Goal: Use online tool/utility: Utilize a website feature to perform a specific function

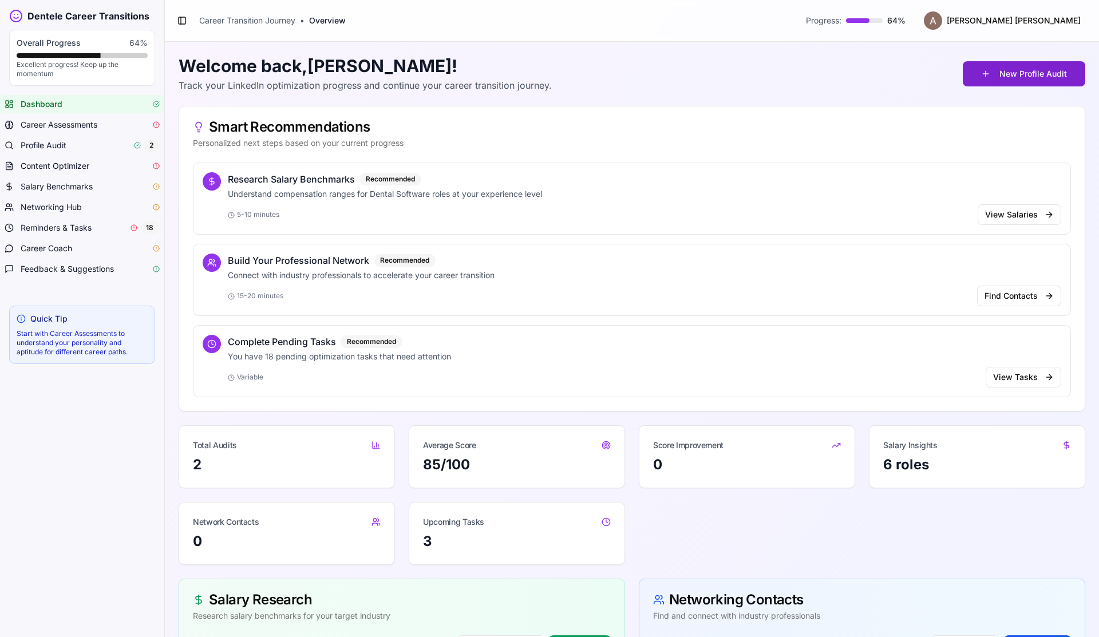
click at [1000, 73] on button "New Profile Audit" at bounding box center [1024, 73] width 123 height 25
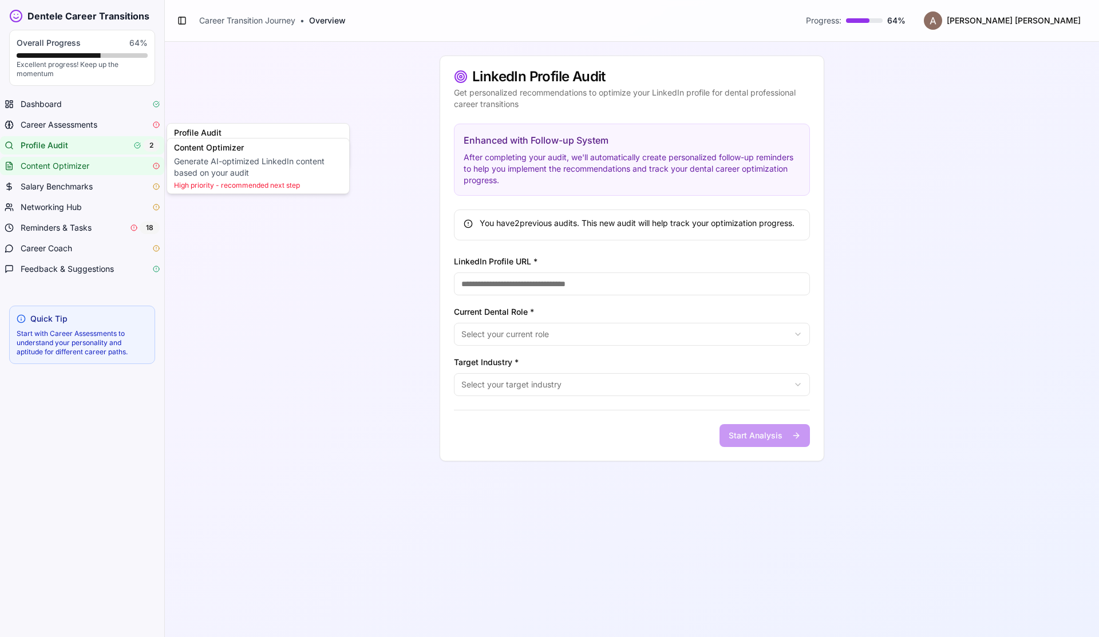
click at [81, 159] on link "Content Optimizer" at bounding box center [82, 166] width 164 height 18
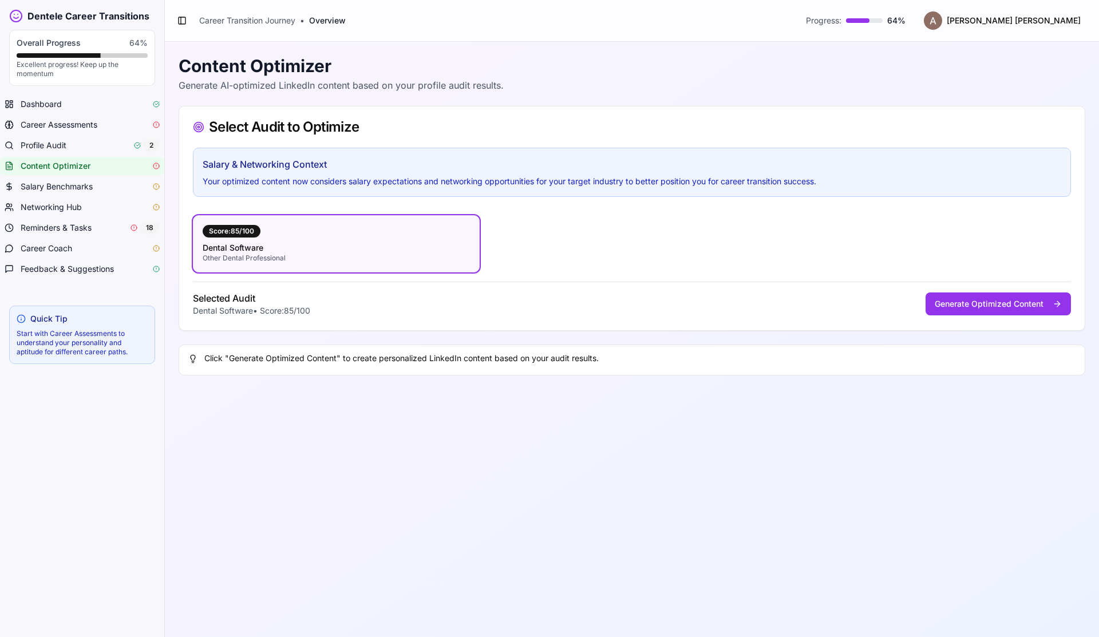
click at [399, 289] on div "Selected Audit Dental Software • Score: 85 /100 Generate Optimized Content" at bounding box center [632, 299] width 878 height 35
click at [393, 317] on div "Salary & Networking Context Your optimized content now considers salary expecta…" at bounding box center [632, 239] width 906 height 183
click at [964, 309] on button "Generate Optimized Content" at bounding box center [998, 304] width 145 height 23
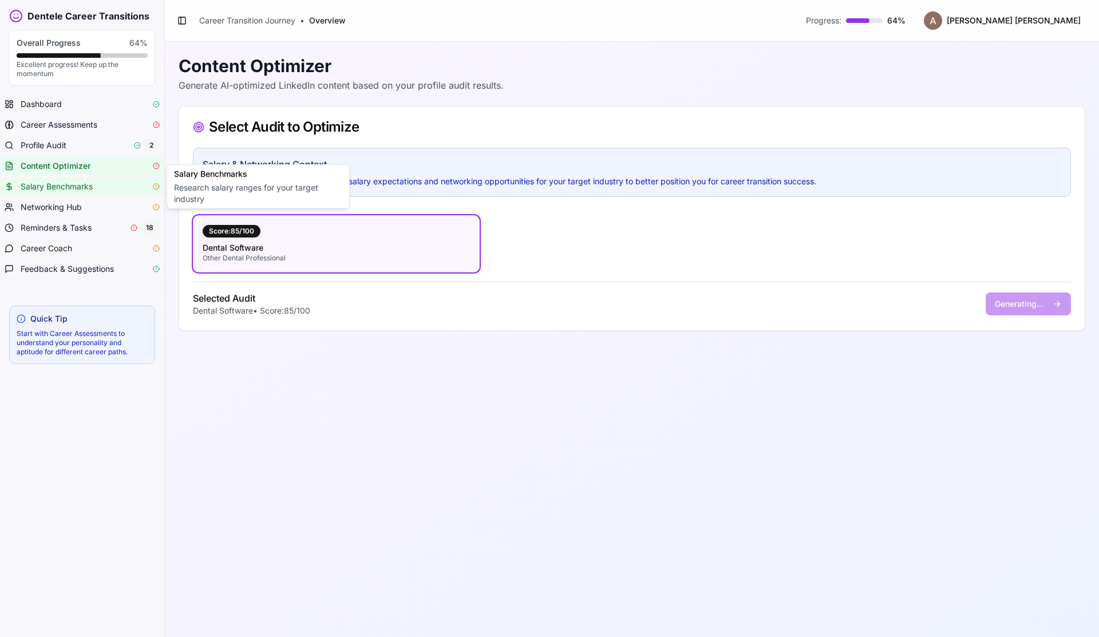
click at [74, 184] on span "Salary Benchmarks" at bounding box center [57, 186] width 72 height 11
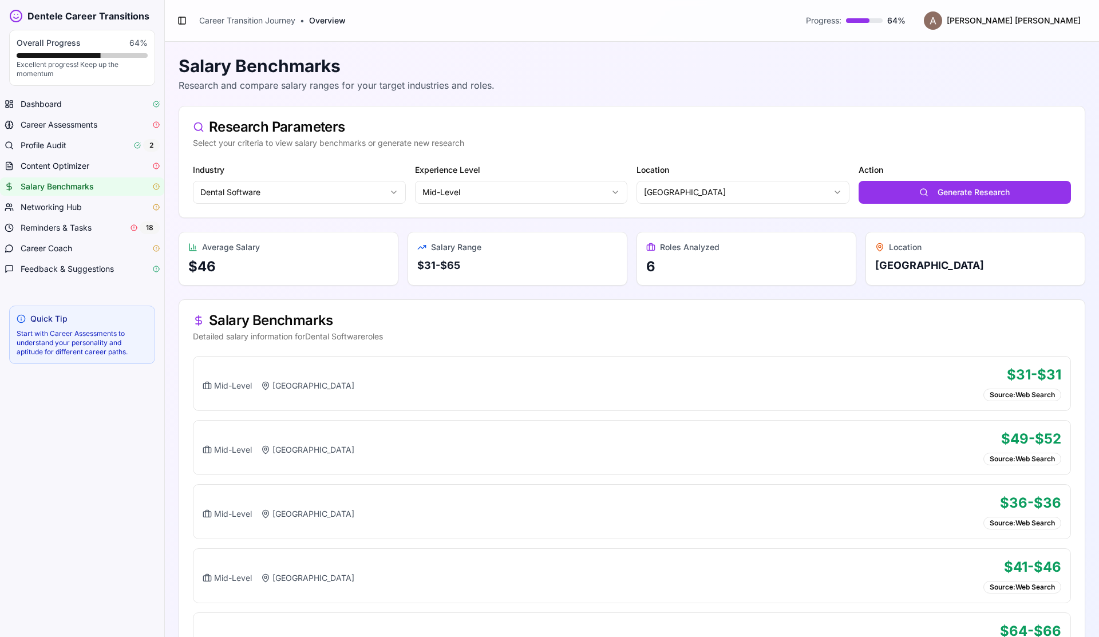
click at [17, 15] on icon at bounding box center [16, 16] width 14 height 14
click at [182, 22] on button "Toggle Sidebar" at bounding box center [182, 21] width 16 height 16
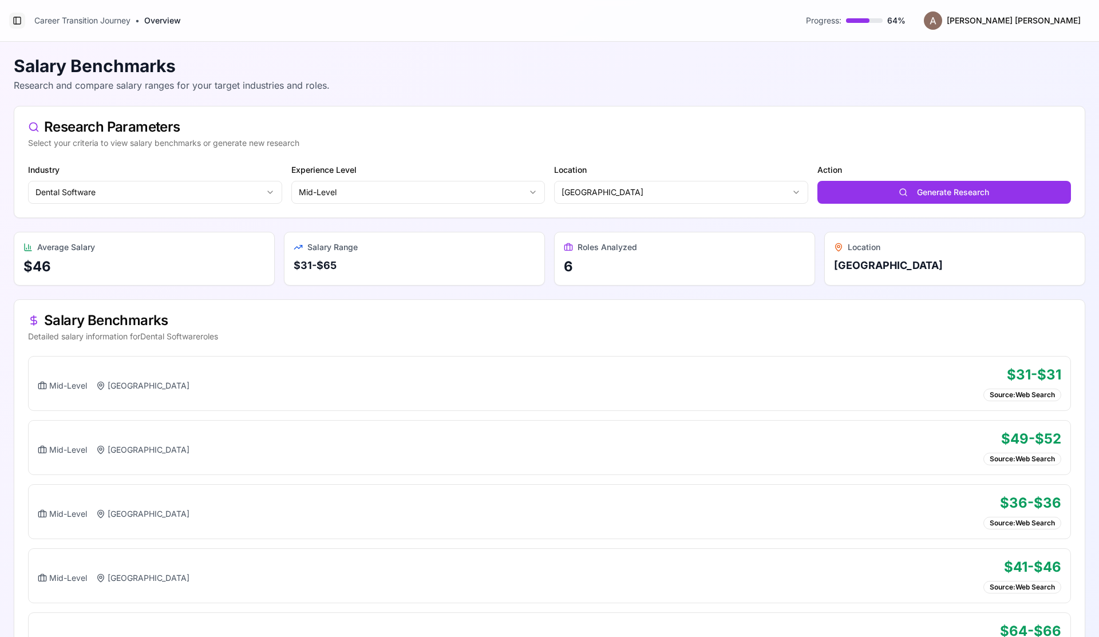
click at [14, 19] on button "Toggle Sidebar" at bounding box center [17, 21] width 16 height 16
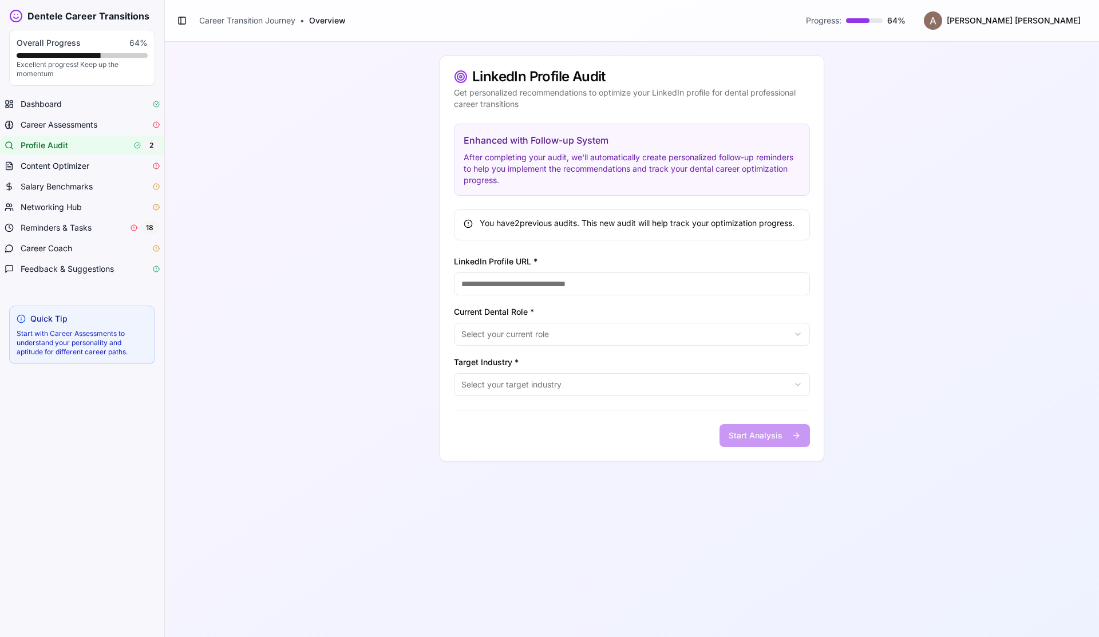
click at [16, 13] on icon at bounding box center [16, 16] width 14 height 14
click at [177, 21] on button "Toggle Sidebar" at bounding box center [182, 21] width 16 height 16
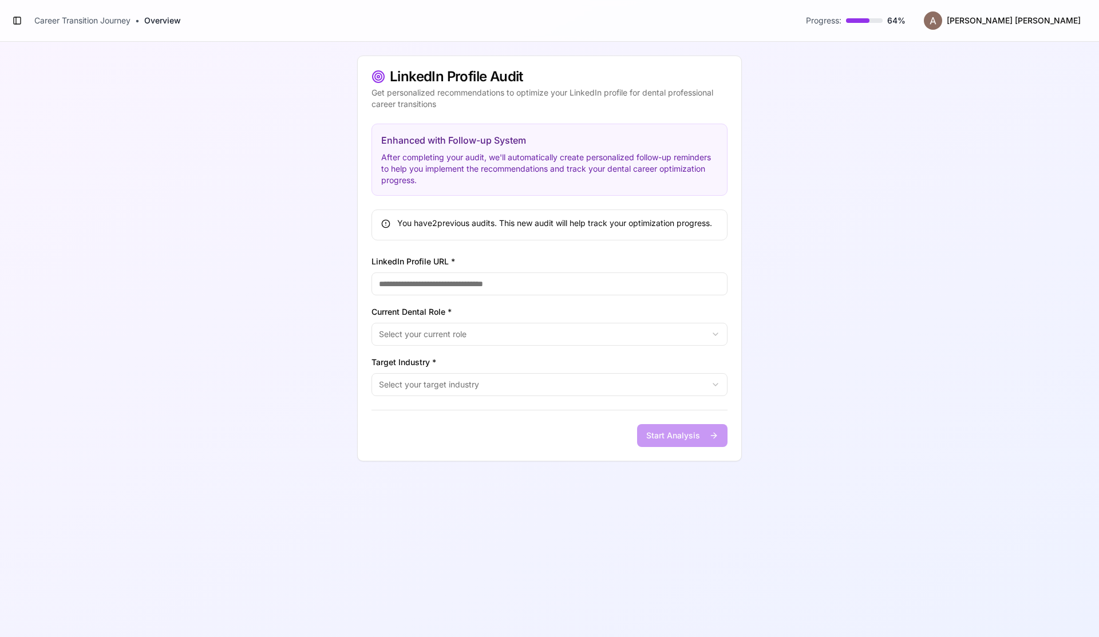
click at [841, 25] on span "Progress:" at bounding box center [823, 20] width 35 height 11
click at [152, 23] on span "Overview" at bounding box center [162, 20] width 37 height 11
